Goal: Task Accomplishment & Management: Use online tool/utility

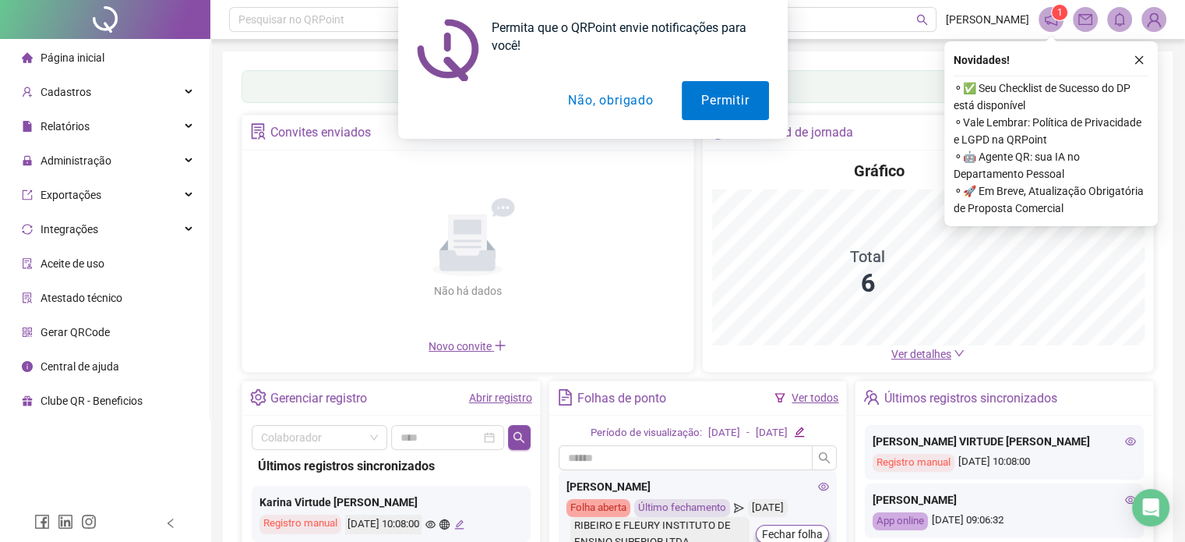
click at [617, 104] on button "Não, obrigado" at bounding box center [611, 100] width 124 height 39
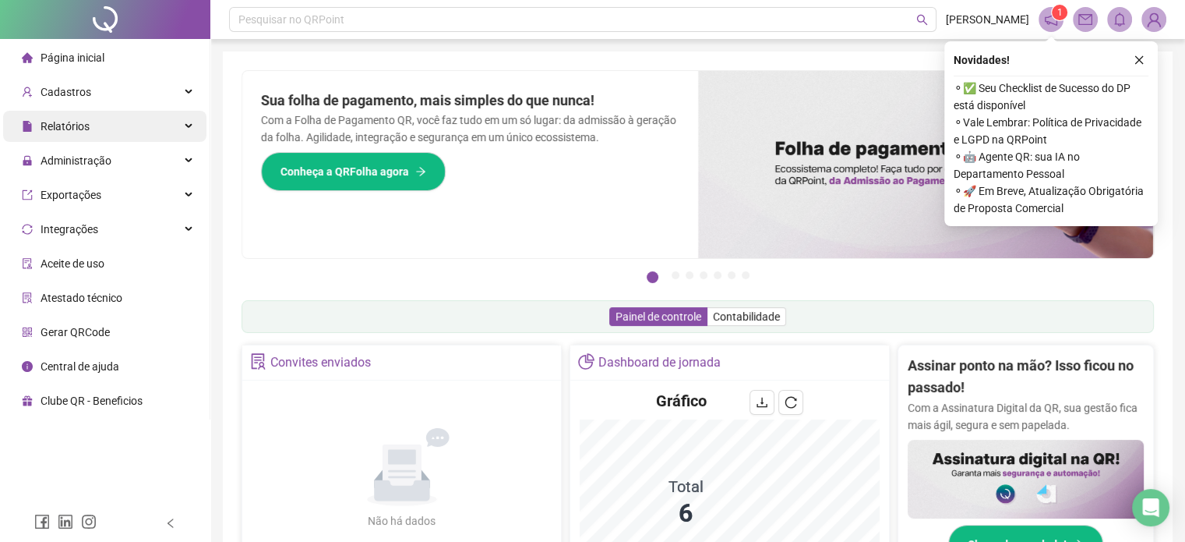
click at [188, 126] on icon at bounding box center [190, 126] width 8 height 0
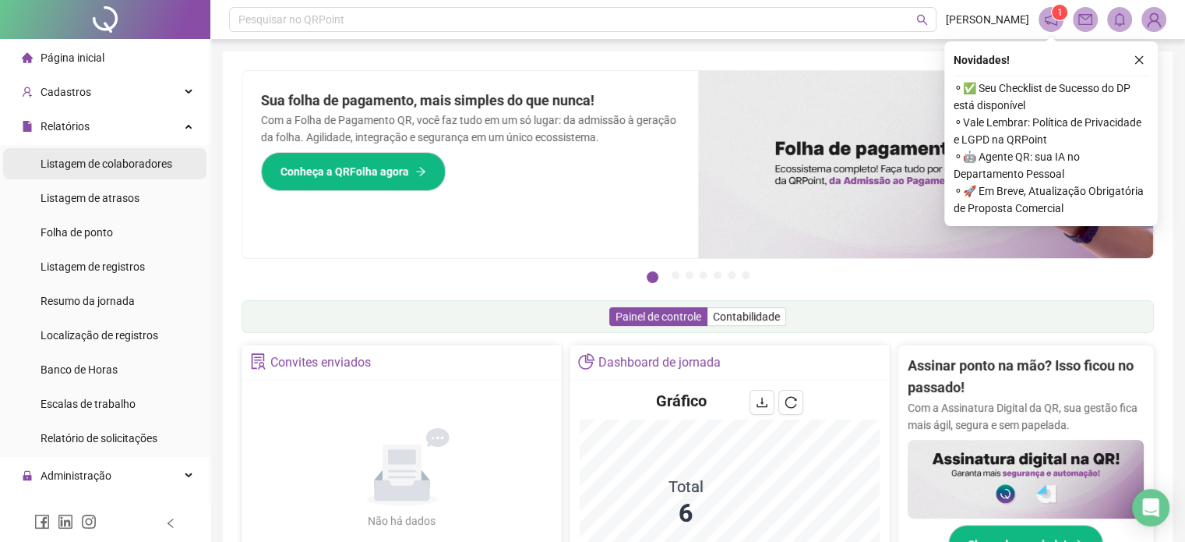
click at [150, 171] on div "Listagem de colaboradores" at bounding box center [107, 163] width 132 height 31
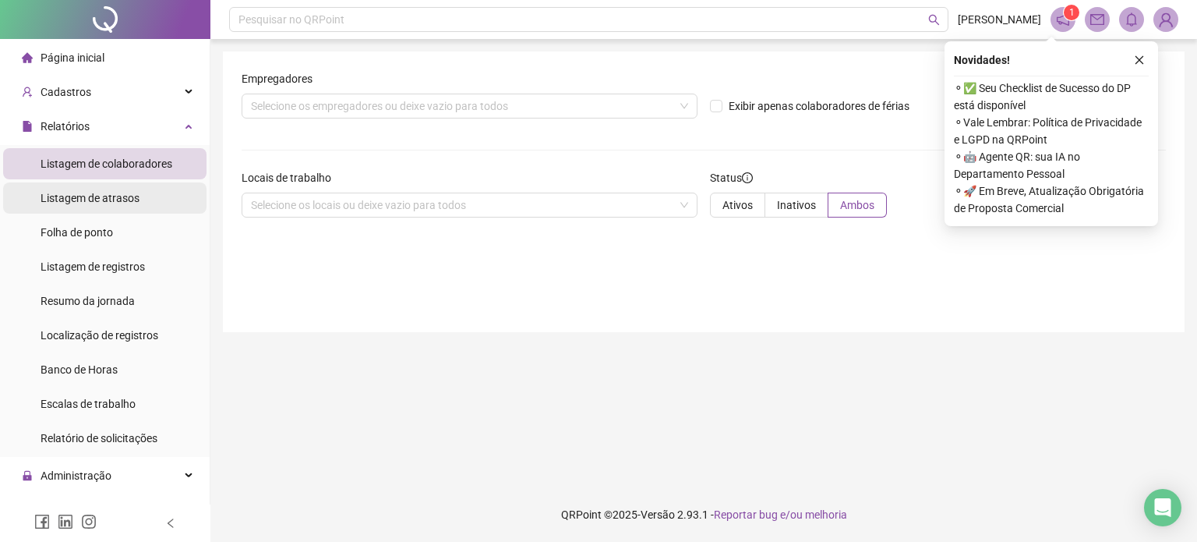
click at [130, 199] on span "Listagem de atrasos" at bounding box center [90, 198] width 99 height 12
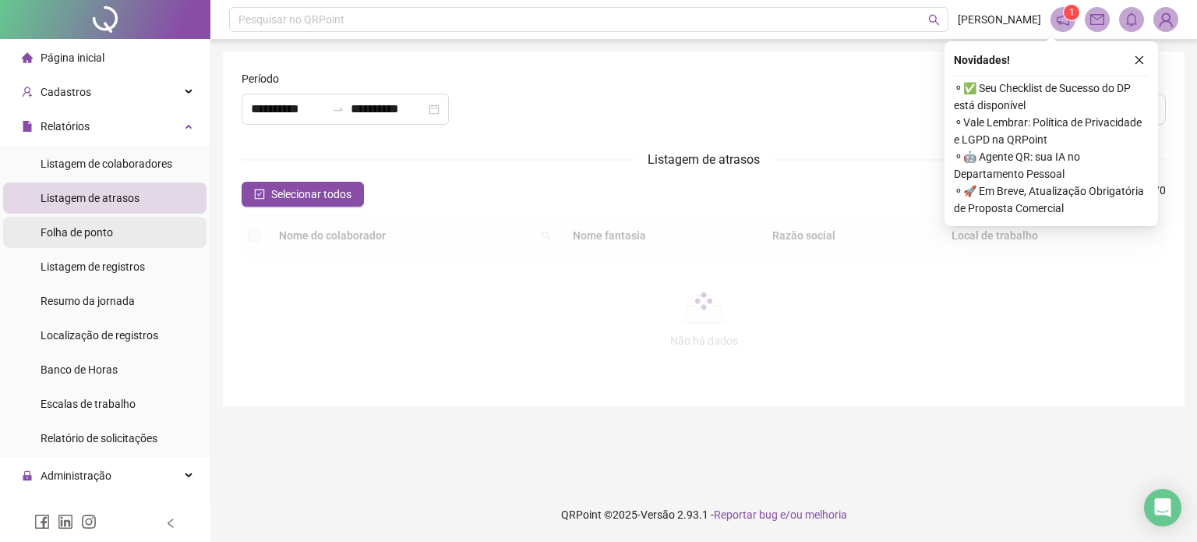
click at [118, 234] on li "Folha de ponto" at bounding box center [104, 232] width 203 height 31
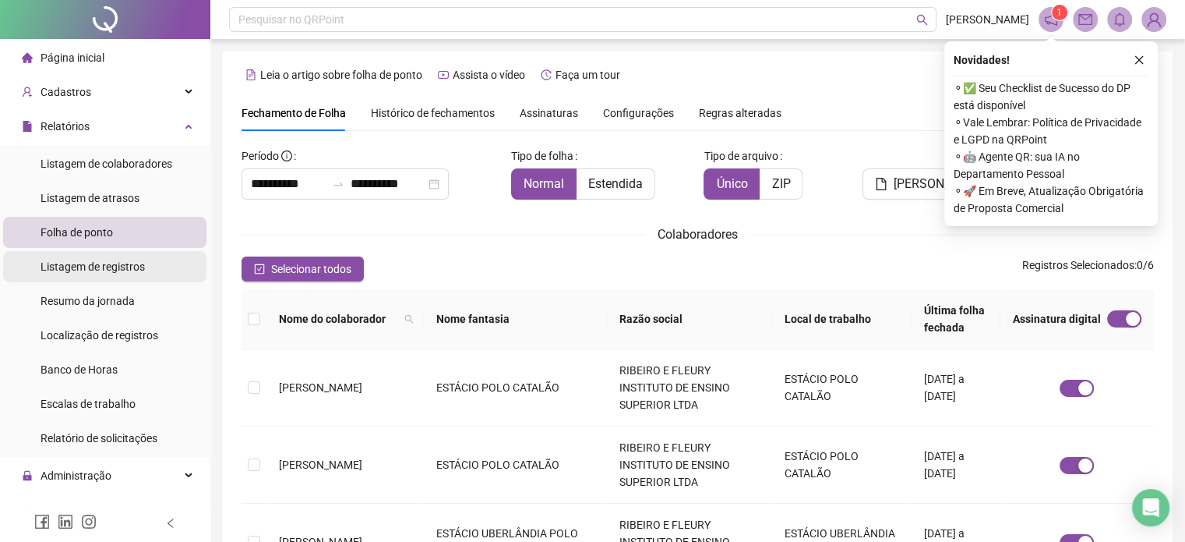
scroll to position [48, 0]
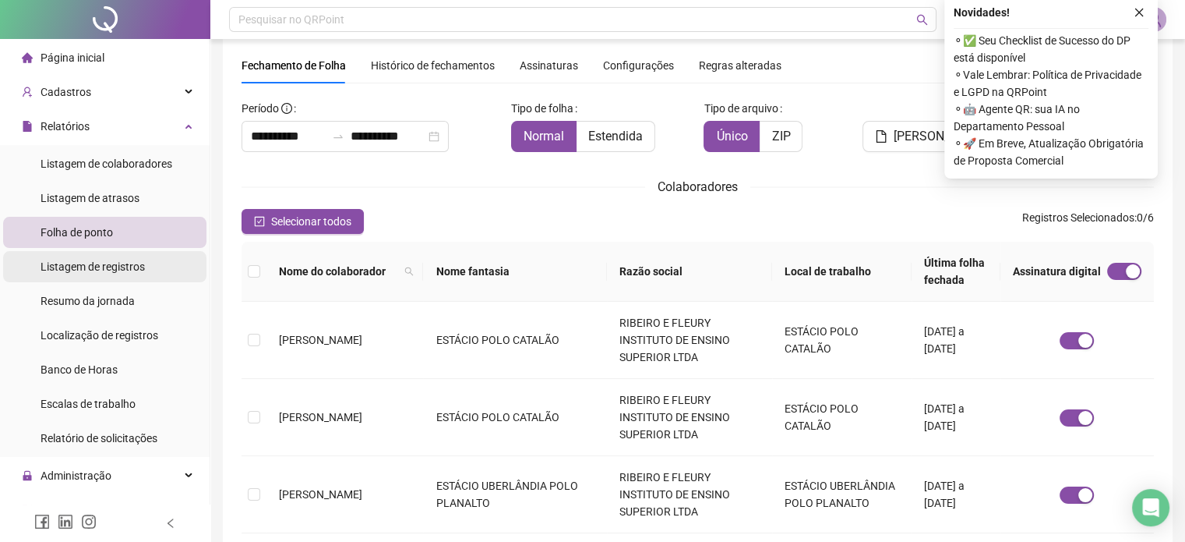
click at [118, 267] on span "Listagem de registros" at bounding box center [93, 266] width 104 height 12
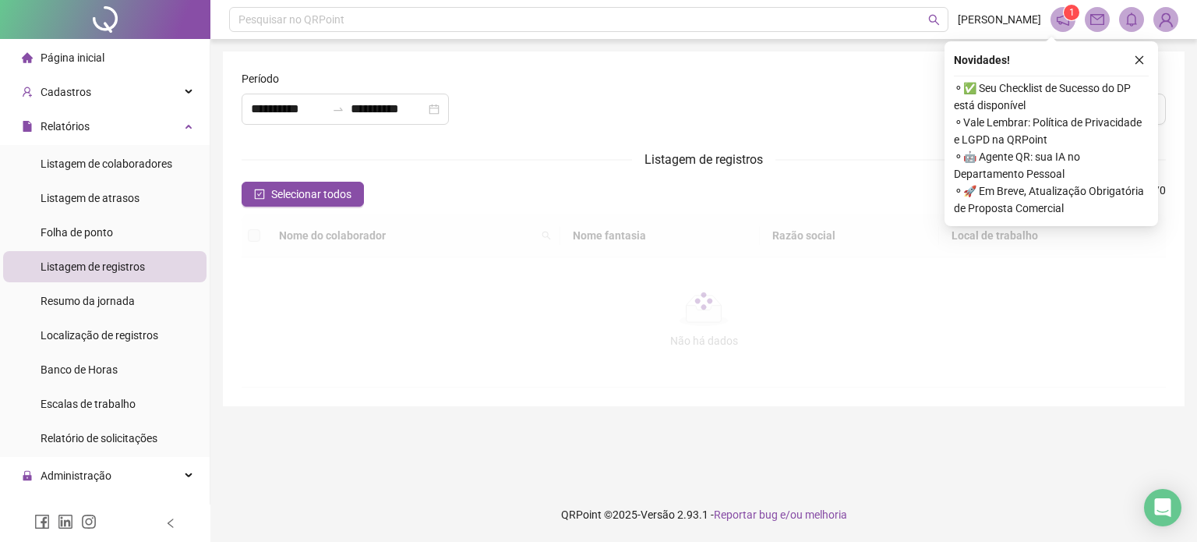
type input "**********"
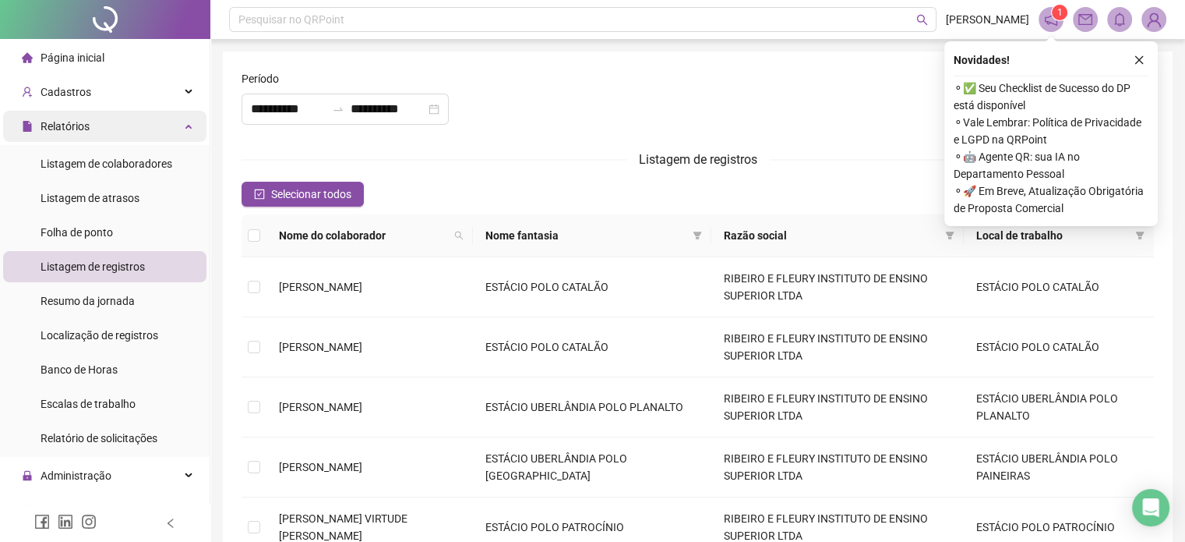
click at [172, 129] on div "Relatórios" at bounding box center [104, 126] width 203 height 31
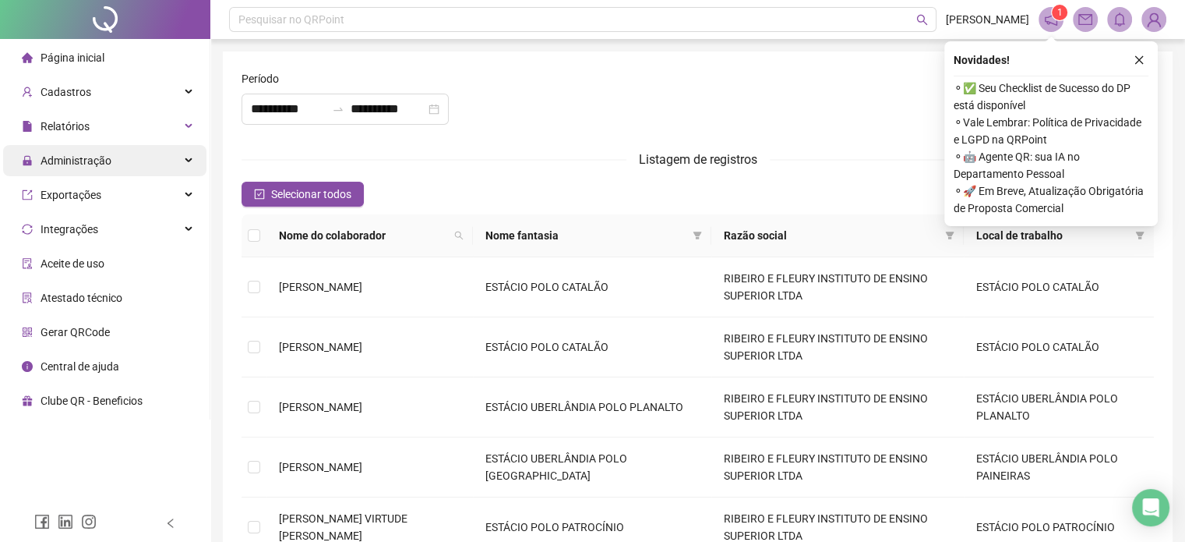
click at [189, 161] on icon at bounding box center [190, 161] width 8 height 0
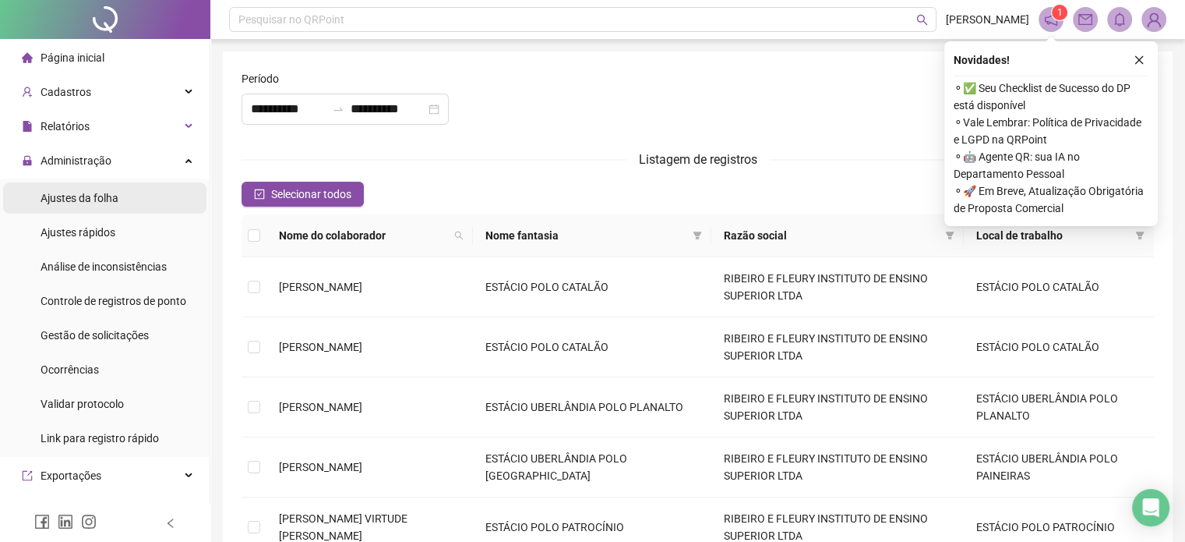
click at [133, 196] on li "Ajustes da folha" at bounding box center [104, 197] width 203 height 31
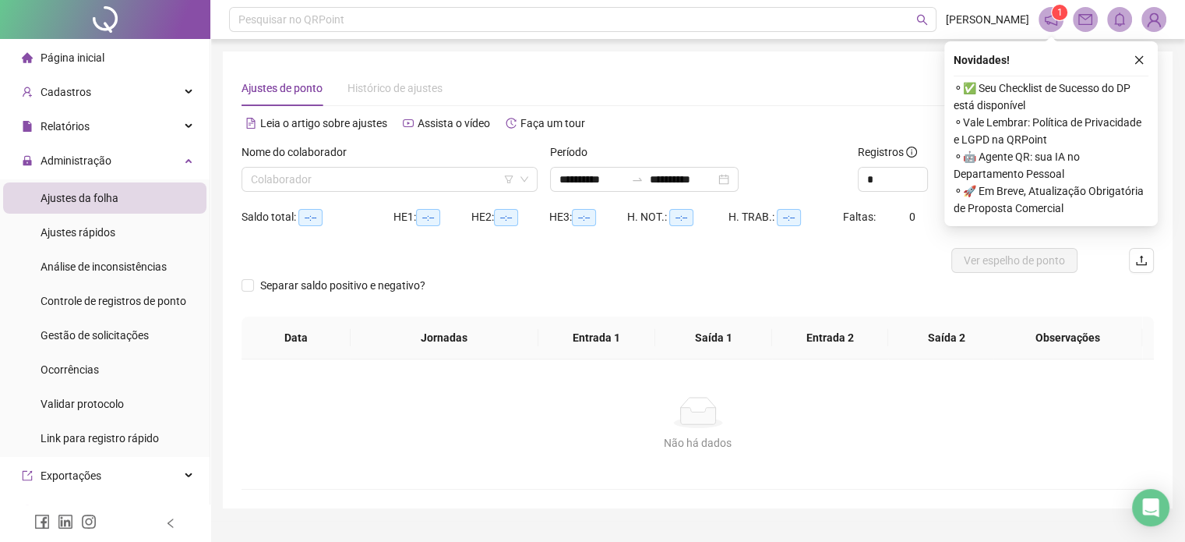
type input "**********"
click at [394, 175] on input "search" at bounding box center [382, 179] width 263 height 23
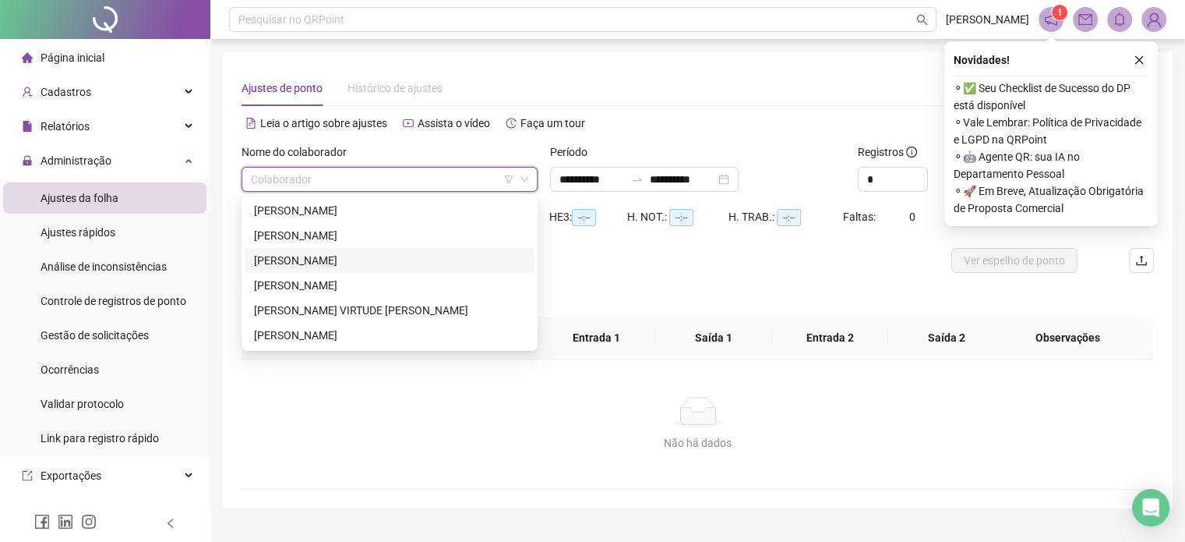
click at [344, 263] on div "GABRIELA MENDONÇA SILVA" at bounding box center [389, 260] width 271 height 17
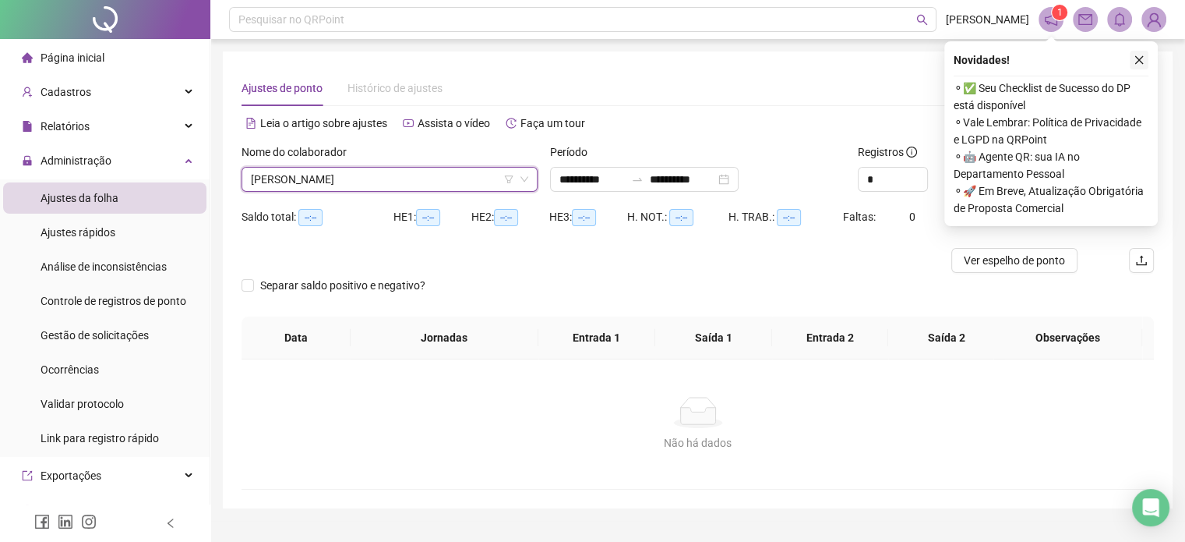
click at [1141, 56] on icon "close" at bounding box center [1139, 60] width 11 height 11
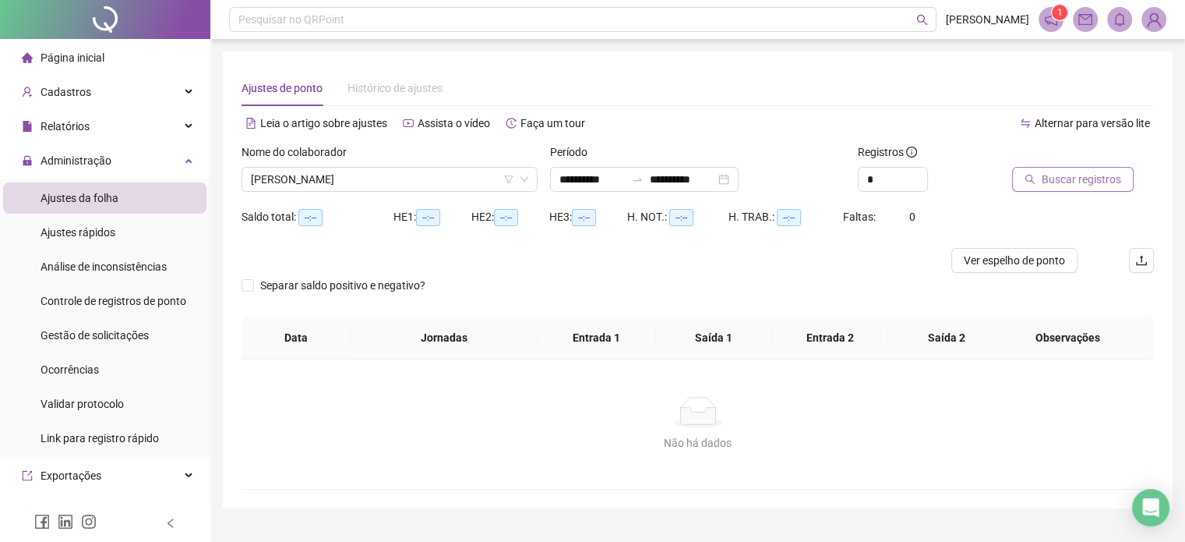
click at [1037, 176] on button "Buscar registros" at bounding box center [1073, 179] width 122 height 25
